Goal: Communication & Community: Answer question/provide support

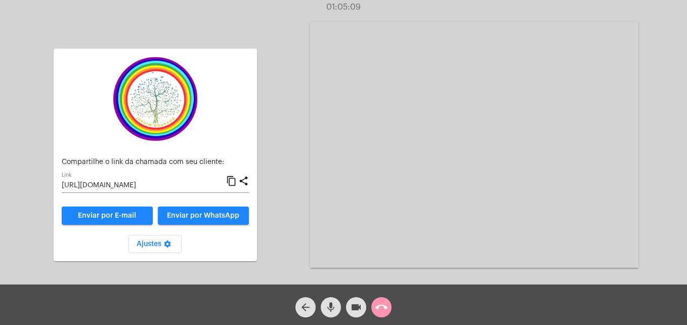
click at [394, 302] on div "arrow_back mic videocam call_end" at bounding box center [343, 304] width 687 height 40
click at [380, 298] on span "call_end" at bounding box center [381, 307] width 12 height 20
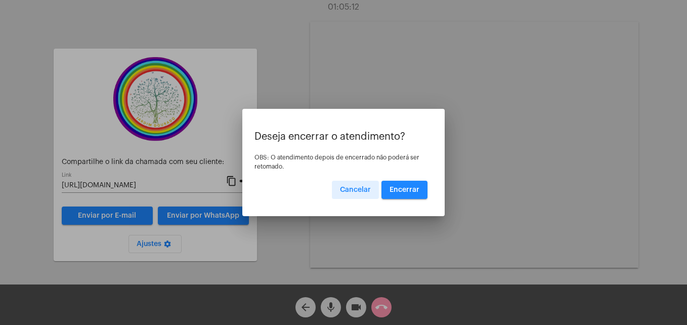
click at [415, 189] on span "Encerrar" at bounding box center [404, 189] width 30 height 7
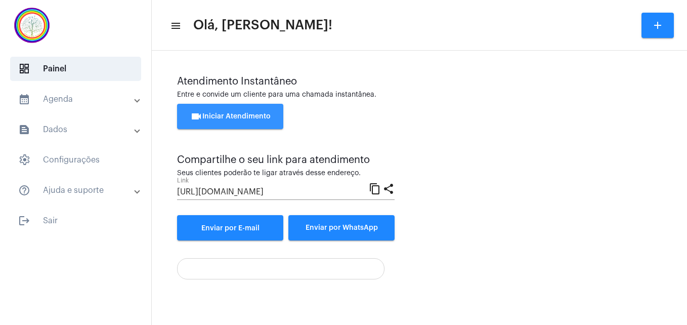
click at [253, 113] on span "videocam Iniciar Atendimento" at bounding box center [230, 116] width 80 height 7
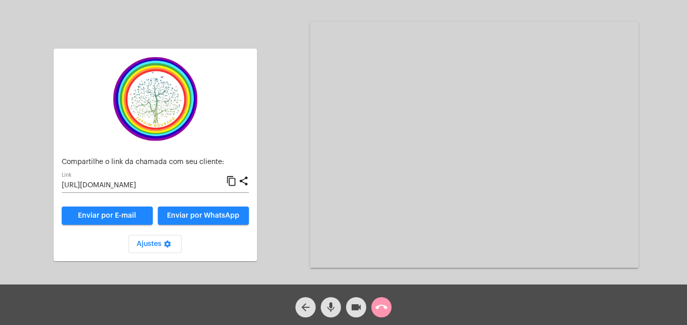
click at [231, 181] on mat-icon "content_copy" at bounding box center [231, 181] width 11 height 12
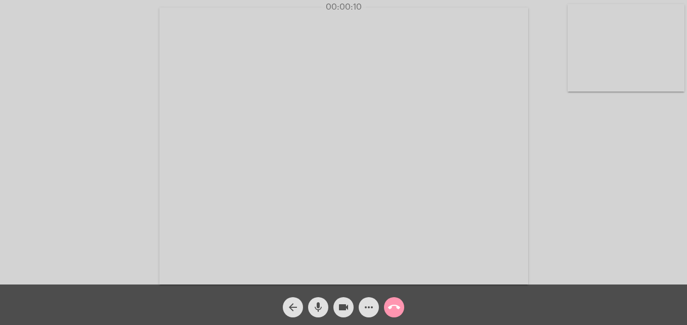
click at [577, 78] on video at bounding box center [625, 47] width 117 height 87
click at [262, 271] on video at bounding box center [435, 145] width 369 height 277
click at [315, 307] on mat-icon "mic" at bounding box center [318, 307] width 12 height 12
click at [315, 307] on mat-icon "mic_off" at bounding box center [318, 307] width 12 height 12
